Goal: Task Accomplishment & Management: Use online tool/utility

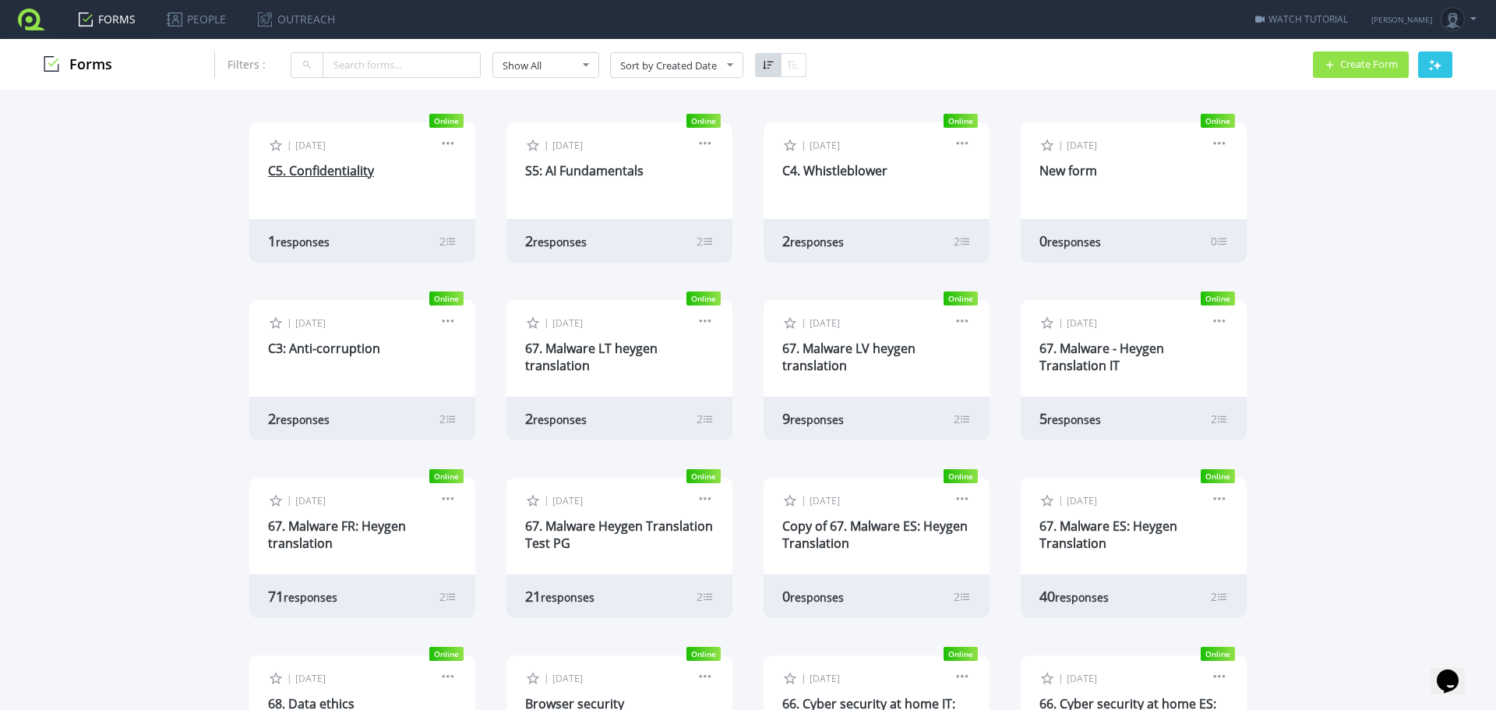
click at [333, 174] on link "C5. Confidentiality" at bounding box center [321, 170] width 106 height 17
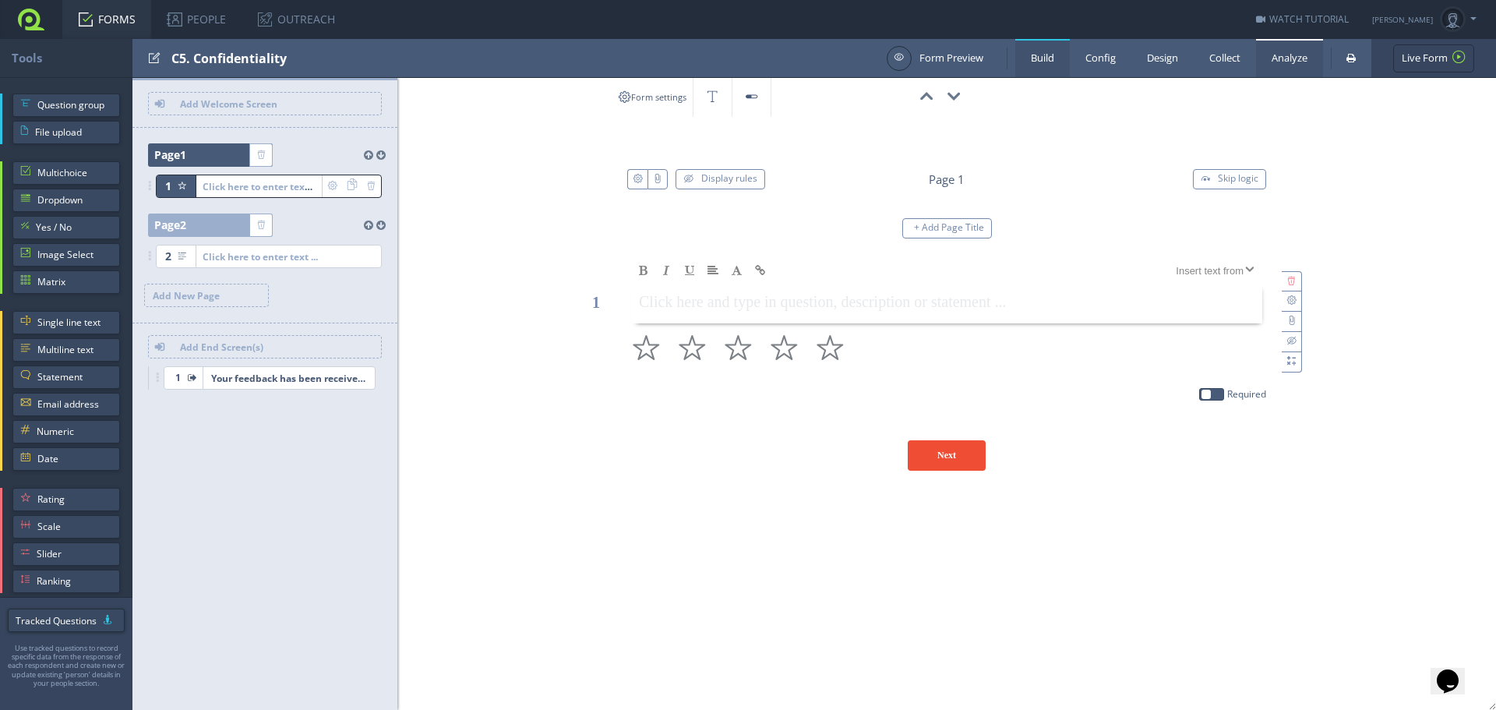
click at [1283, 60] on link "Analyze" at bounding box center [1289, 58] width 67 height 38
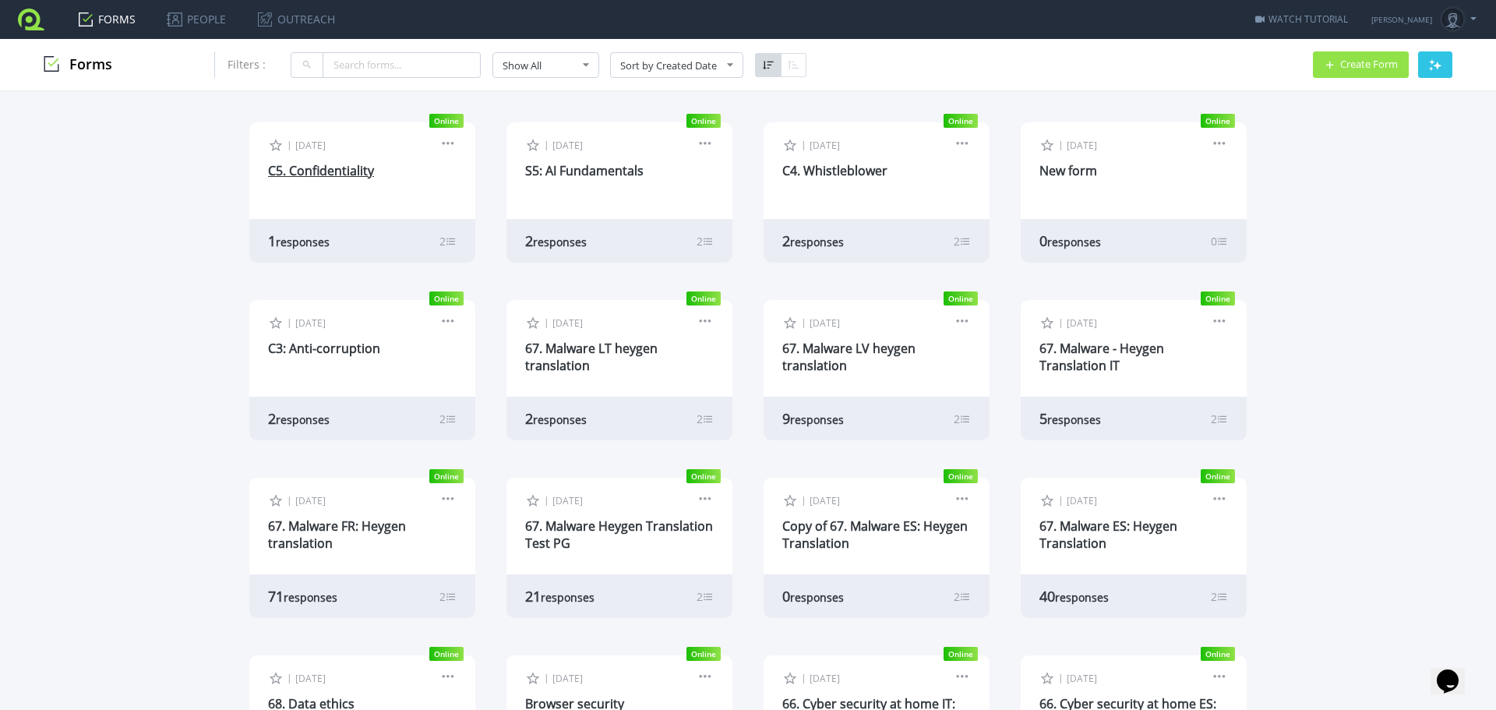
click at [315, 162] on link "C5. Confidentiality" at bounding box center [321, 170] width 106 height 17
click at [830, 174] on link "C4. Whistleblower" at bounding box center [834, 170] width 105 height 17
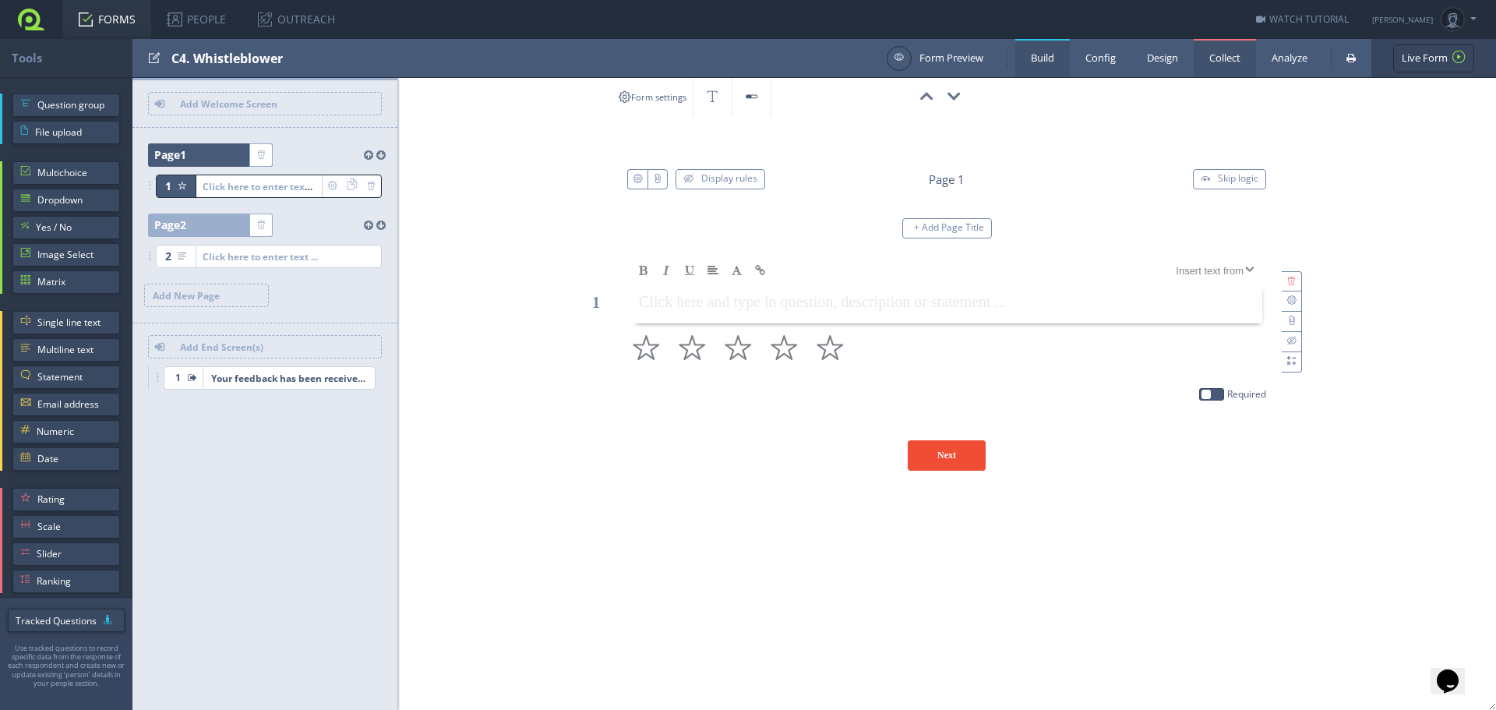
click at [1224, 53] on link "Collect" at bounding box center [1224, 58] width 62 height 38
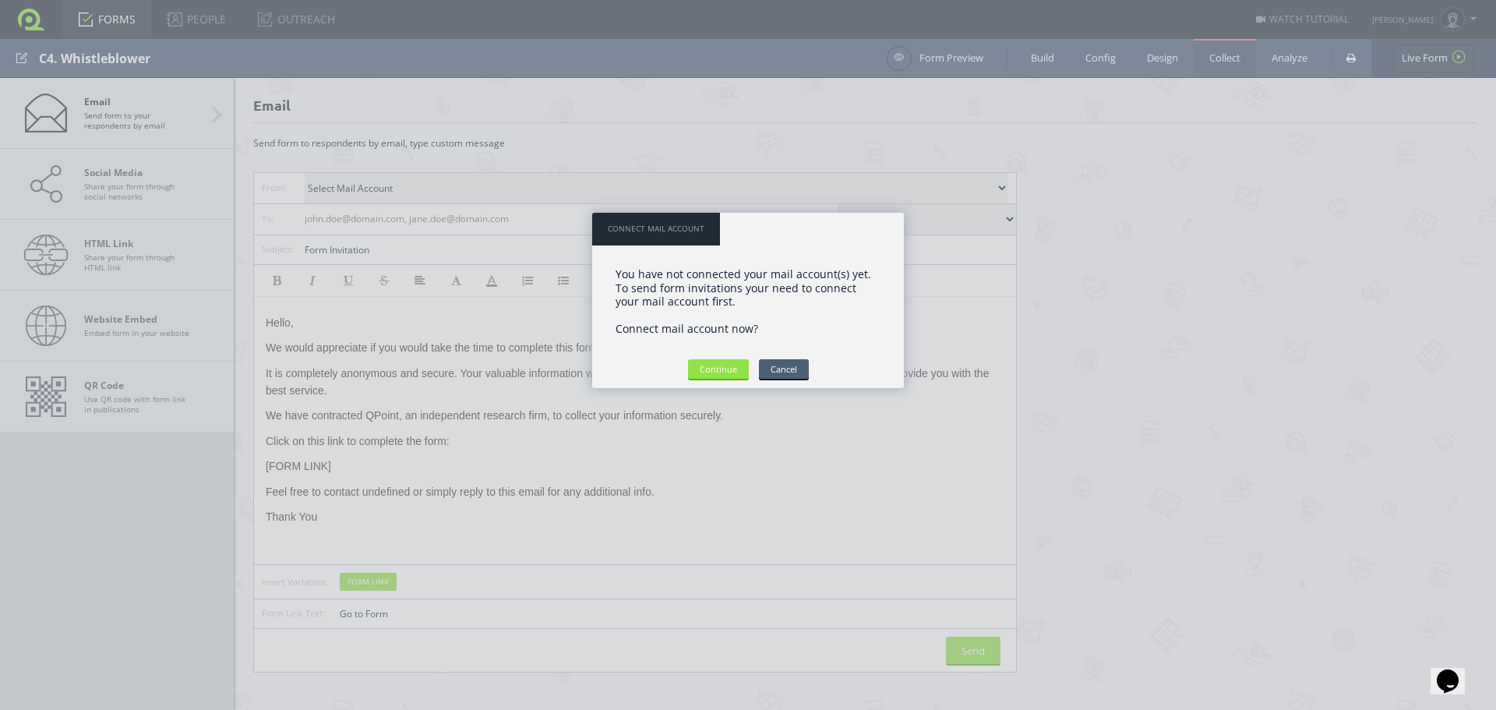
click at [796, 370] on input "Cancel" at bounding box center [784, 368] width 50 height 19
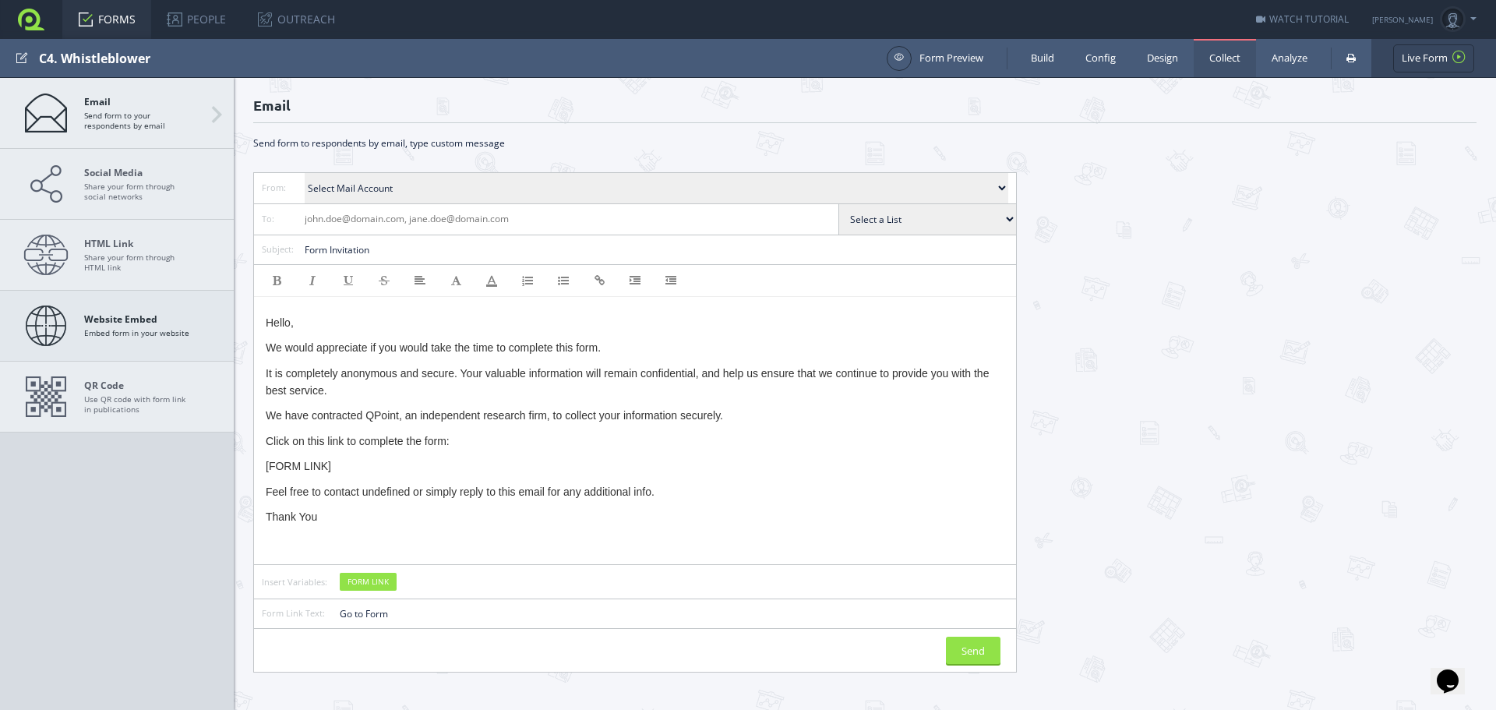
click at [118, 314] on strong "Website Embed" at bounding box center [136, 319] width 105 height 12
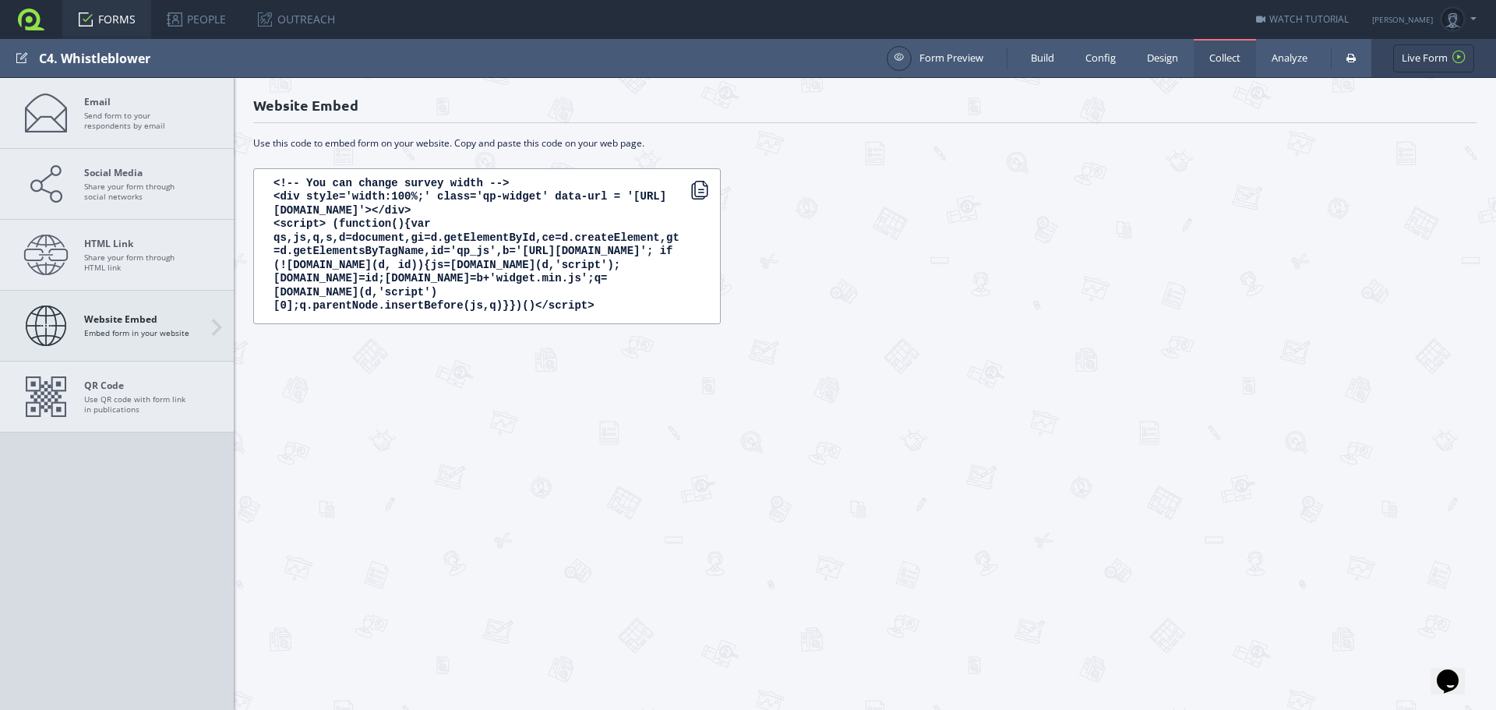
click at [182, 310] on link "Website Embed Embed form in your website" at bounding box center [117, 326] width 234 height 70
click at [171, 235] on link "HTML Link Share your form through HTML link" at bounding box center [117, 255] width 234 height 70
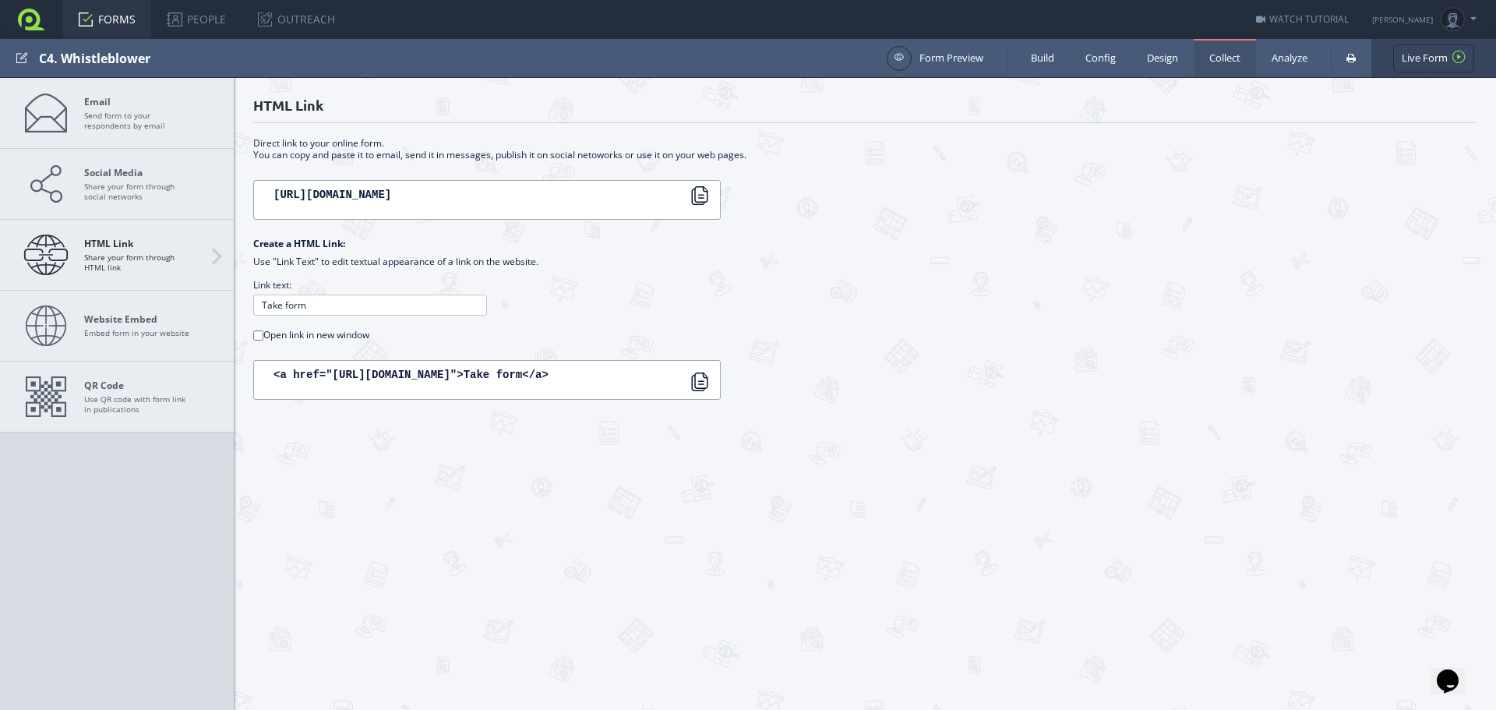
click at [715, 199] on textarea "https://app.qpointsurvey.com/s/0gigpoax2mcaqd8f" at bounding box center [486, 200] width 467 height 40
click at [703, 193] on div at bounding box center [699, 195] width 19 height 19
